Goal: Task Accomplishment & Management: Manage account settings

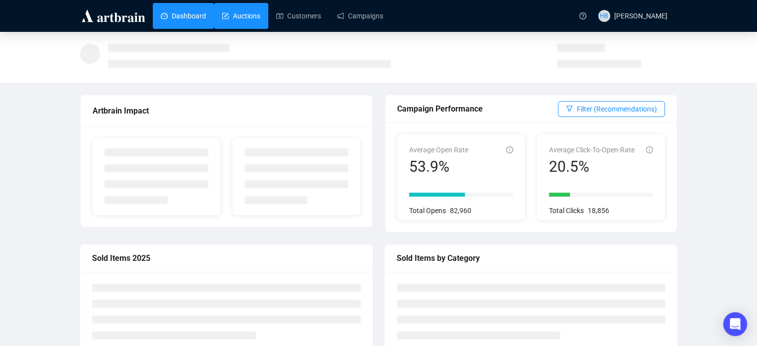
click at [245, 9] on link "Auctions" at bounding box center [241, 16] width 38 height 26
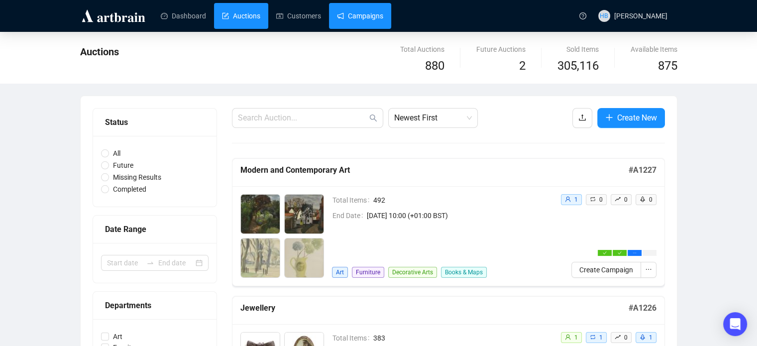
click at [350, 19] on link "Campaigns" at bounding box center [360, 16] width 46 height 26
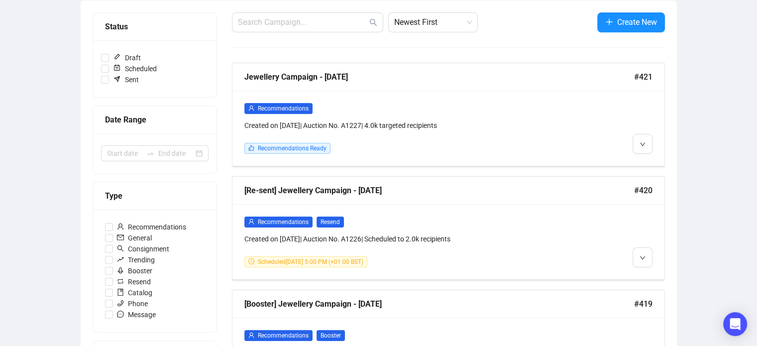
scroll to position [150, 0]
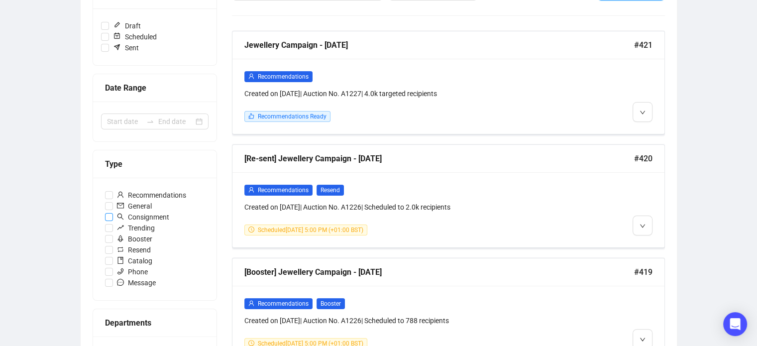
click at [161, 216] on span "Consignment" at bounding box center [143, 216] width 60 height 11
click at [113, 216] on input "Consignment" at bounding box center [109, 217] width 8 height 8
checkbox input "true"
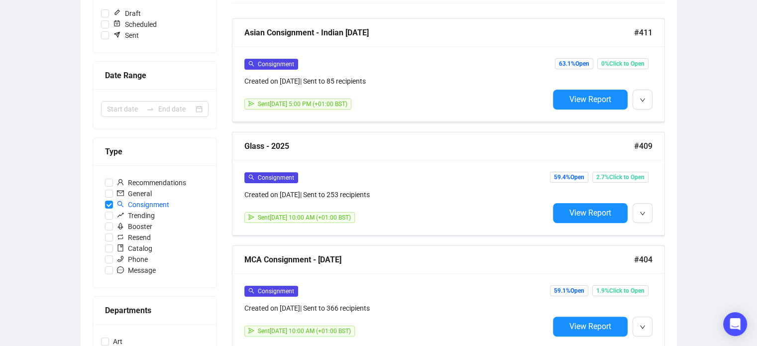
scroll to position [163, 0]
click at [583, 96] on span "View Report" at bounding box center [590, 98] width 42 height 9
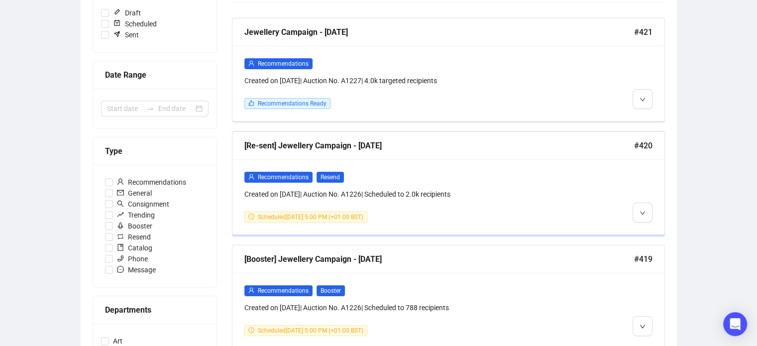
scroll to position [164, 0]
click at [155, 200] on span "Consignment" at bounding box center [143, 203] width 60 height 11
click at [113, 200] on input "Consignment" at bounding box center [109, 204] width 8 height 8
checkbox input "true"
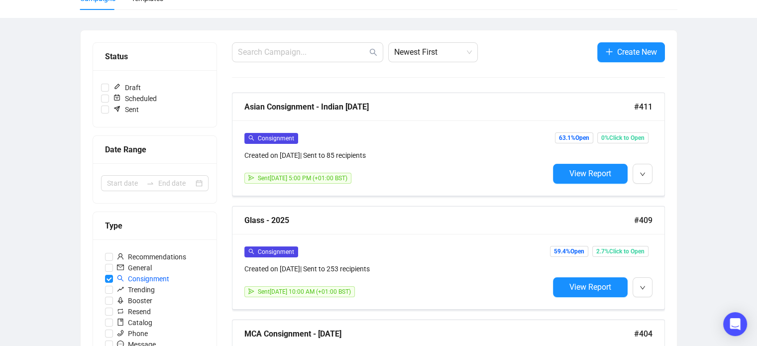
scroll to position [88, 0]
click at [644, 175] on icon "down" at bounding box center [642, 175] width 6 height 6
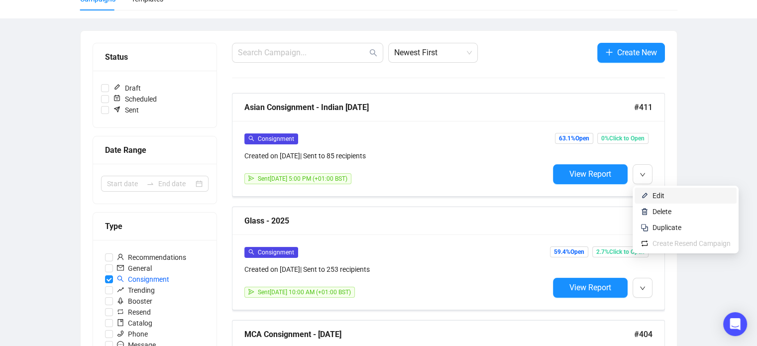
click at [657, 195] on span "Edit" at bounding box center [658, 196] width 12 height 8
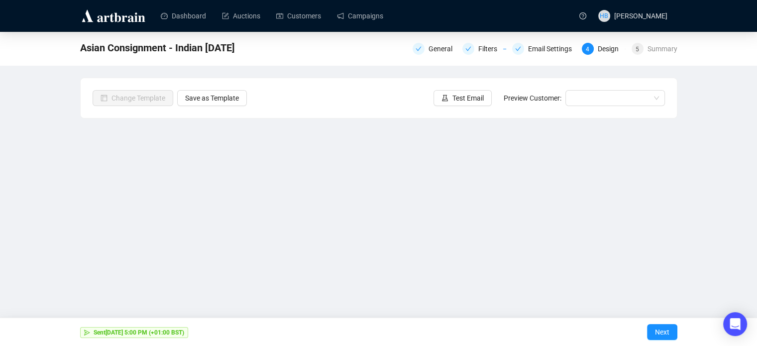
scroll to position [24, 0]
